Goal: Complete application form

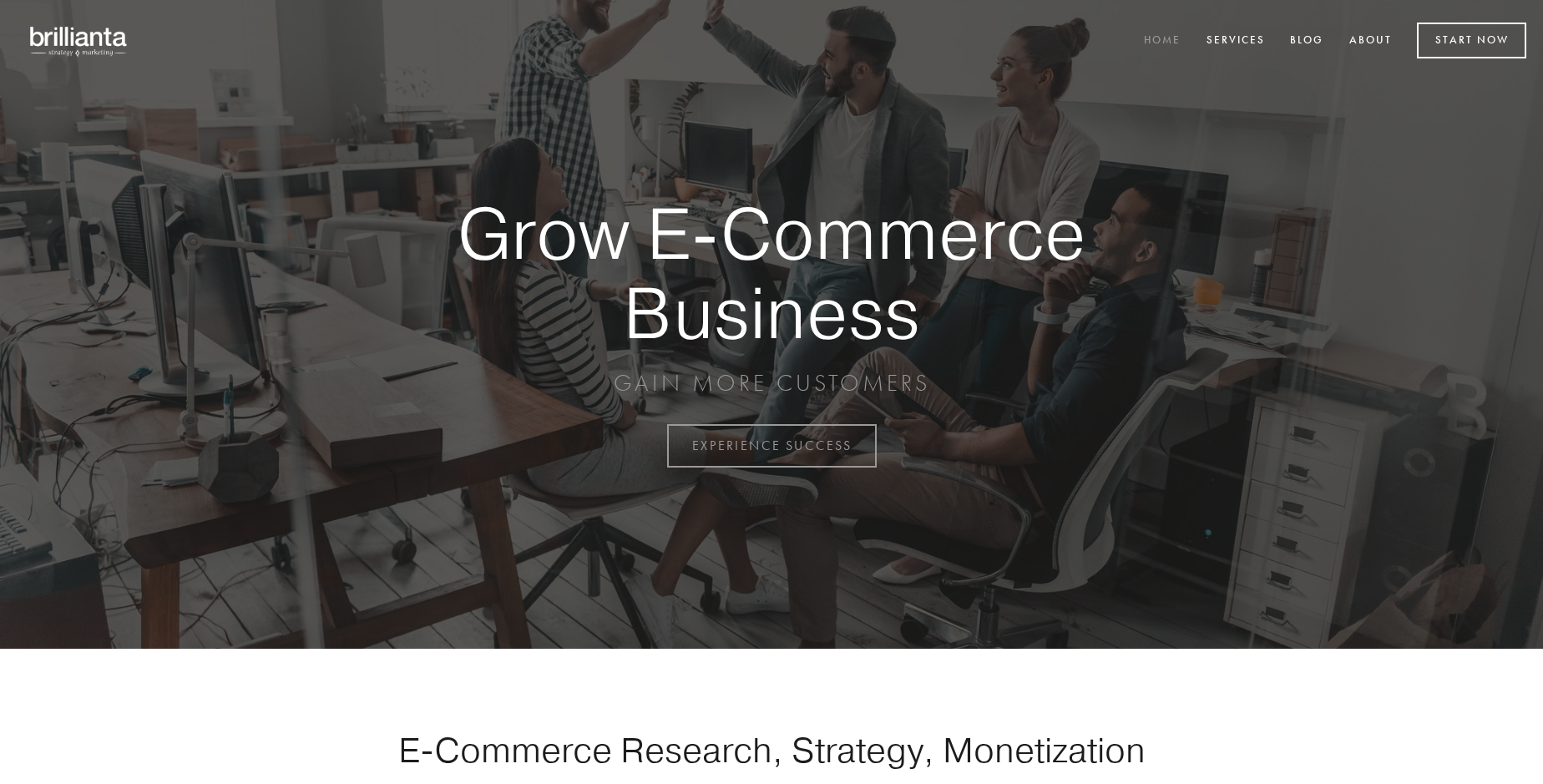
scroll to position [4374, 0]
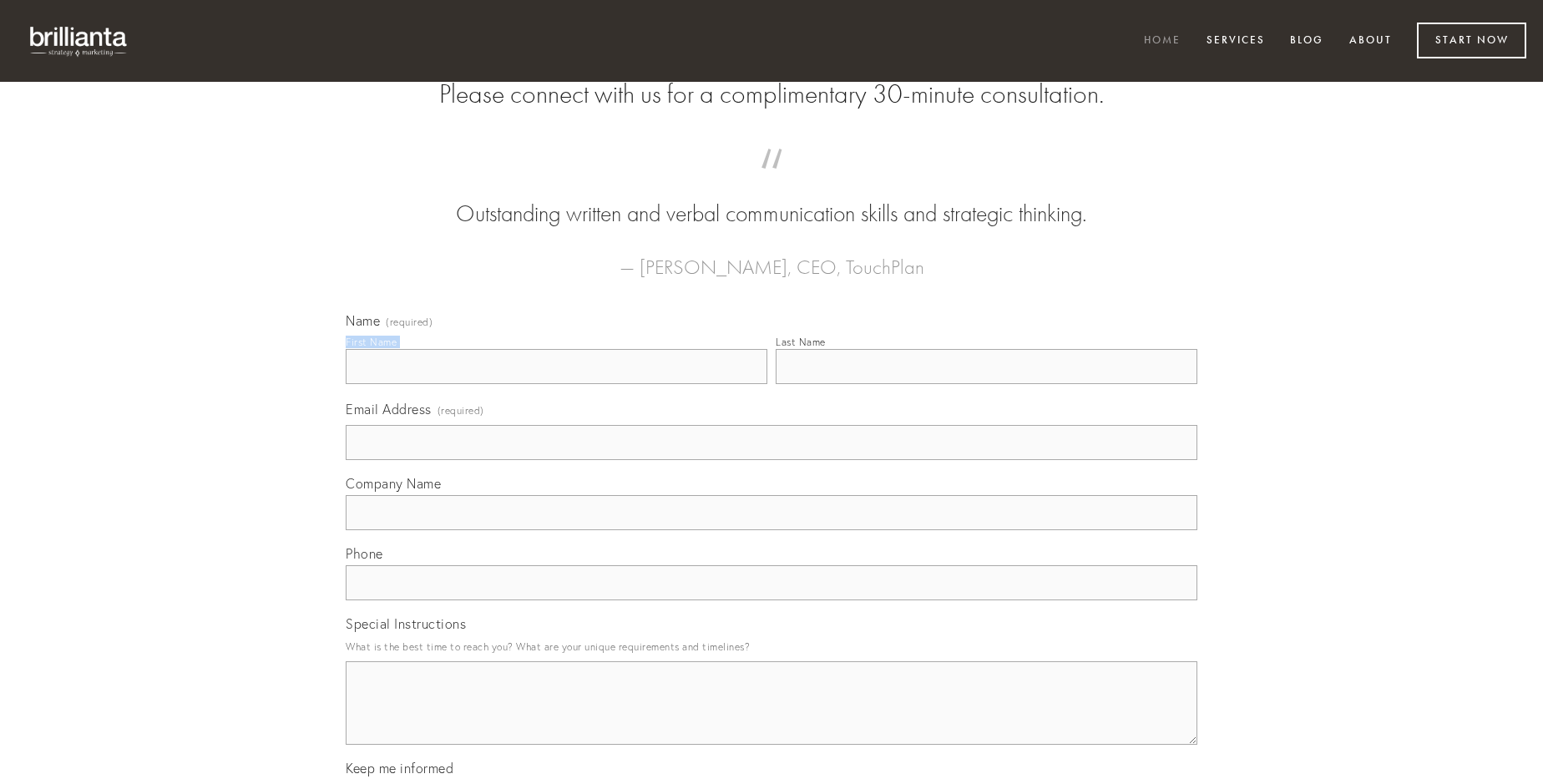
type input "[PERSON_NAME] MD"
click at [986, 384] on input "Last Name" at bounding box center [986, 366] width 421 height 35
type input "[PERSON_NAME] MD"
click at [772, 460] on input "Email Address (required)" at bounding box center [772, 442] width 852 height 35
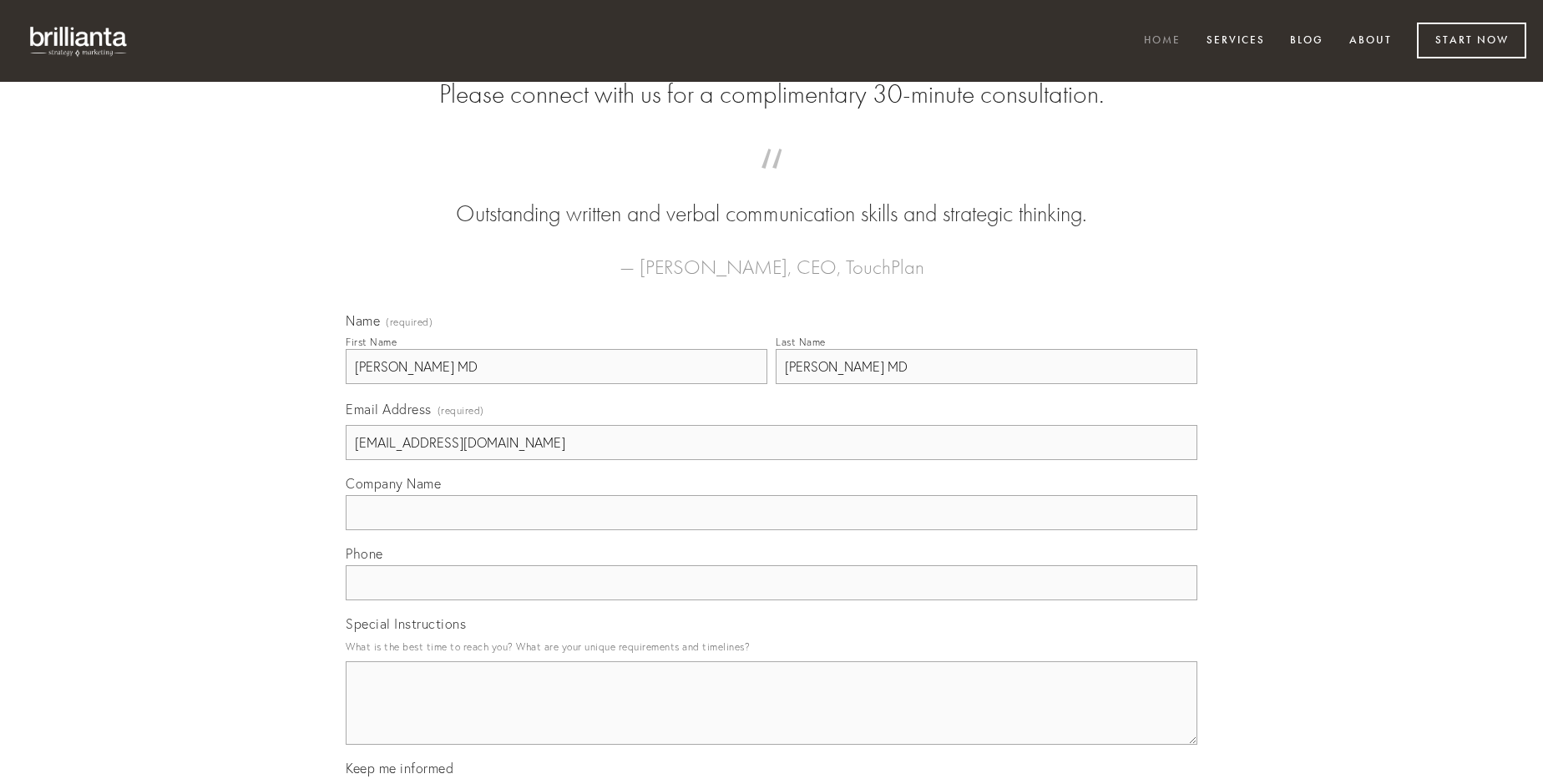
type input "[EMAIL_ADDRESS][DOMAIN_NAME]"
click at [772, 530] on input "Company Name" at bounding box center [772, 513] width 852 height 35
type input "conspergo"
click at [772, 600] on input "text" at bounding box center [772, 582] width 852 height 35
click at [772, 717] on textarea "Special Instructions" at bounding box center [772, 703] width 852 height 84
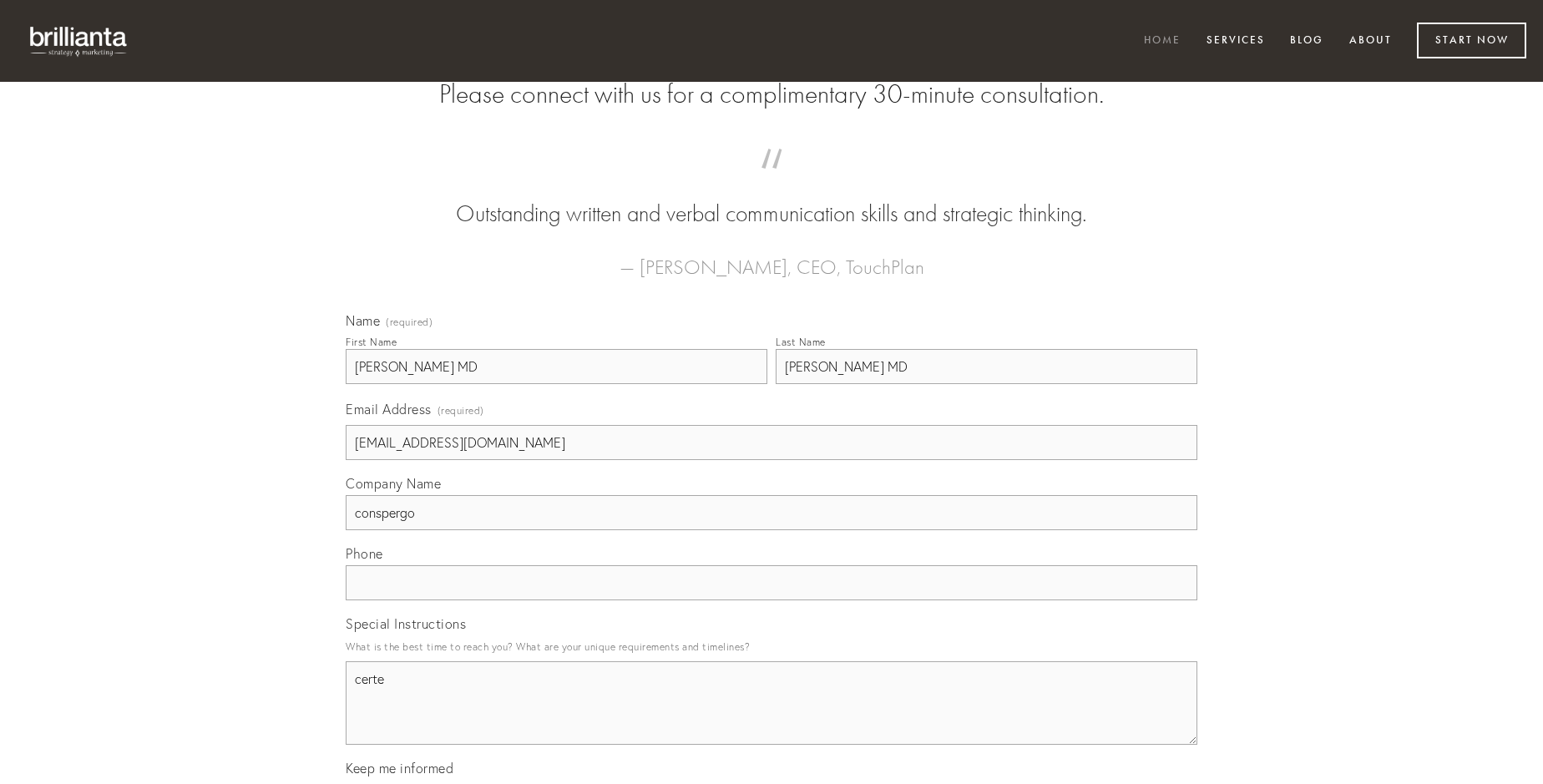
type textarea "certe"
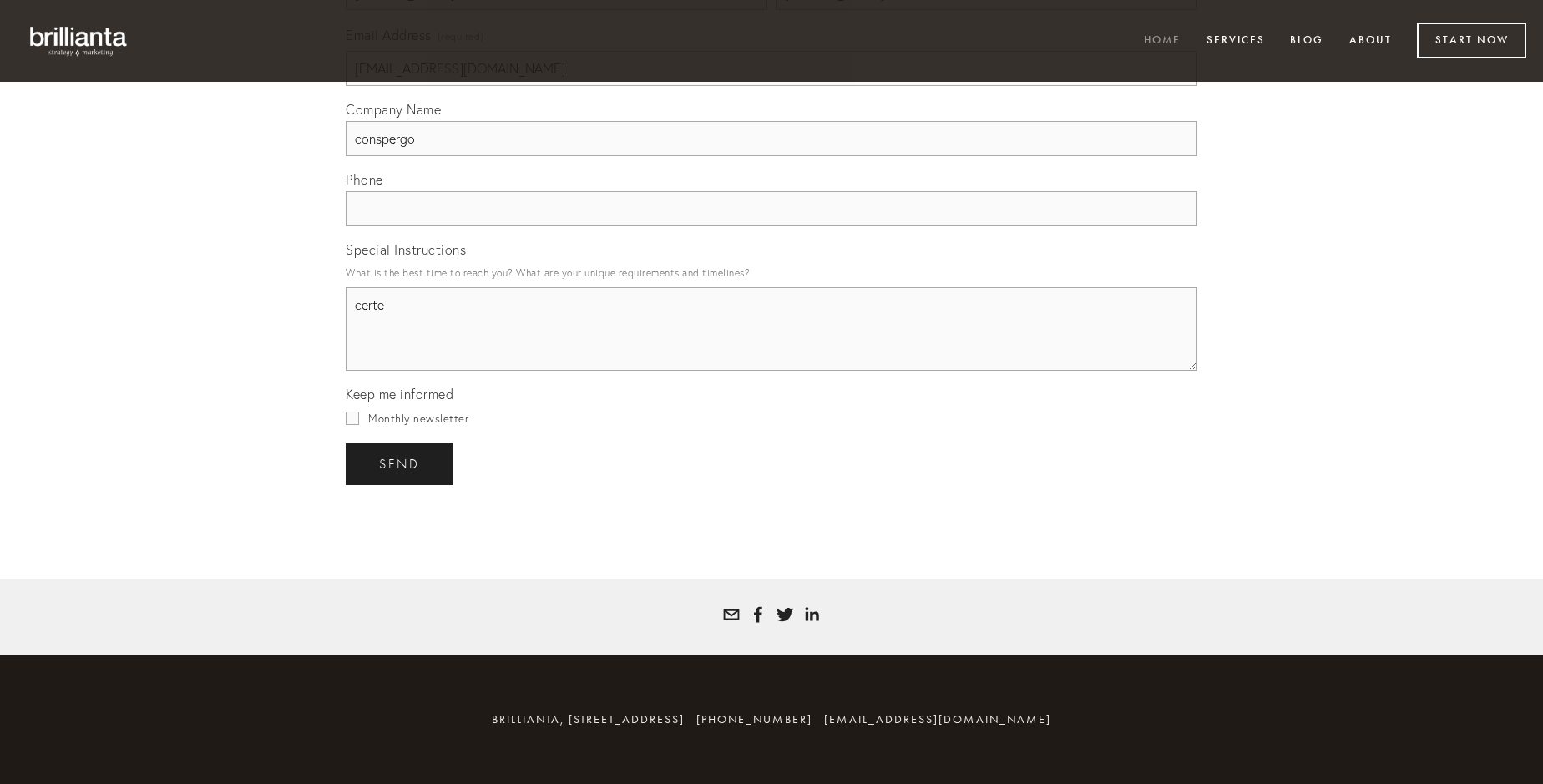
click at [401, 463] on span "send" at bounding box center [399, 464] width 41 height 15
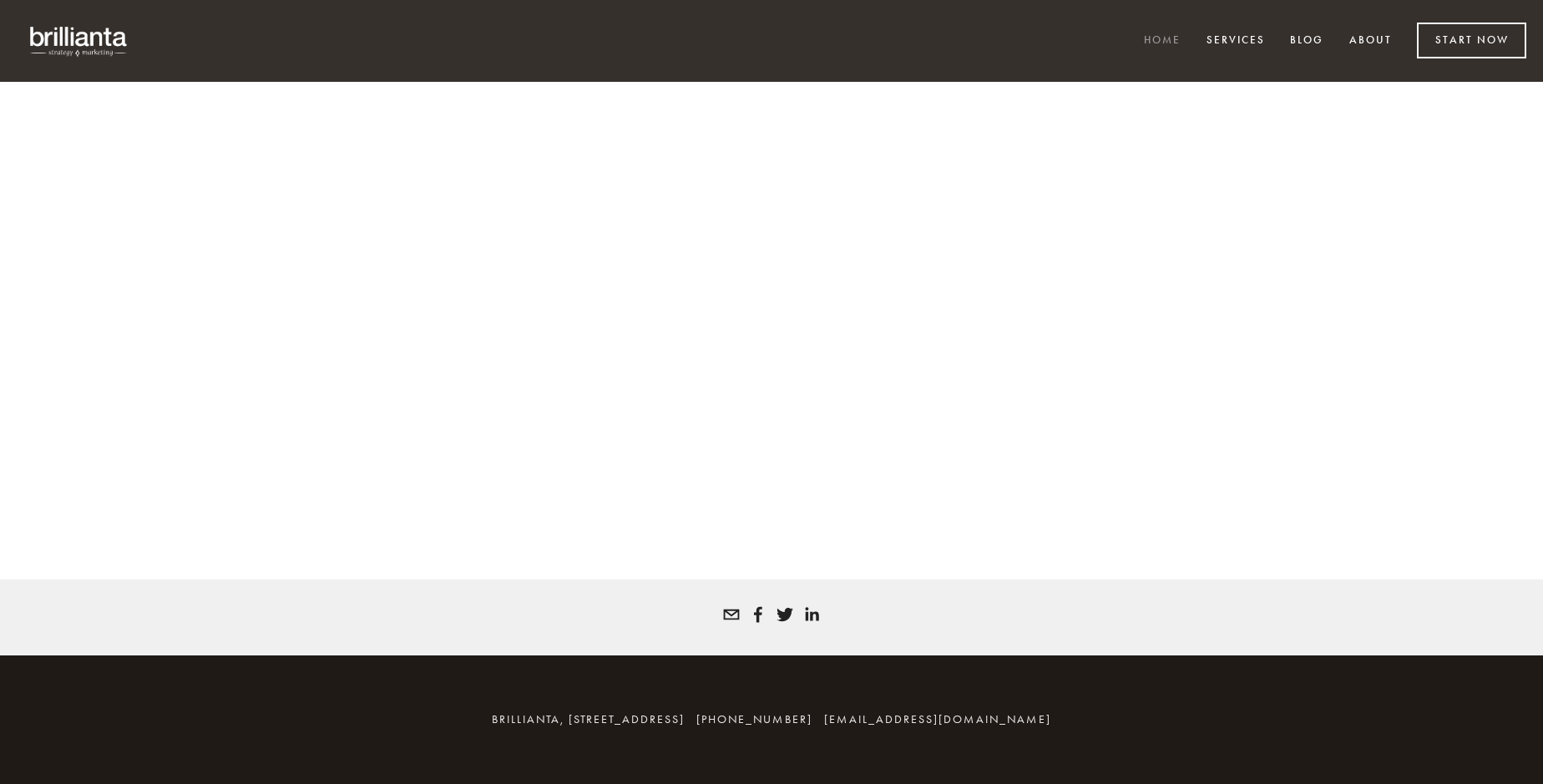
scroll to position [4352, 0]
